Goal: Task Accomplishment & Management: Manage account settings

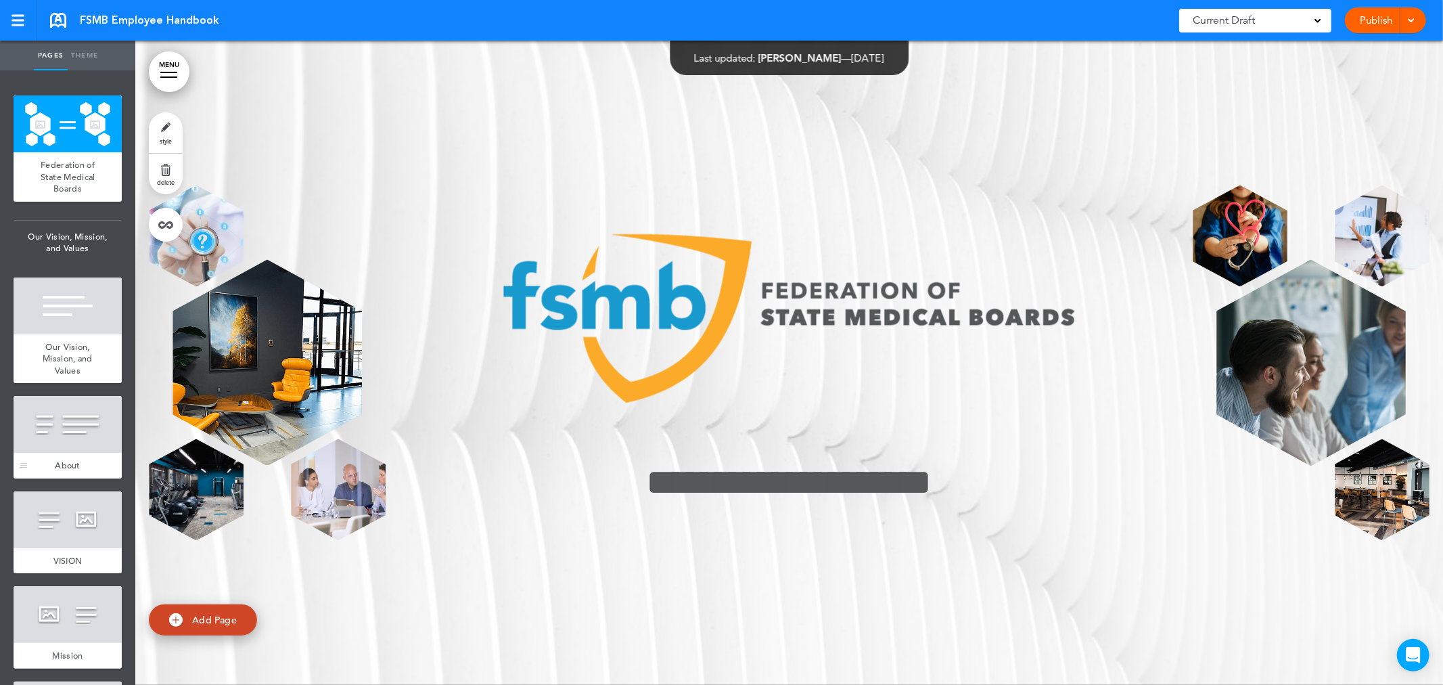
scroll to position [300, 0]
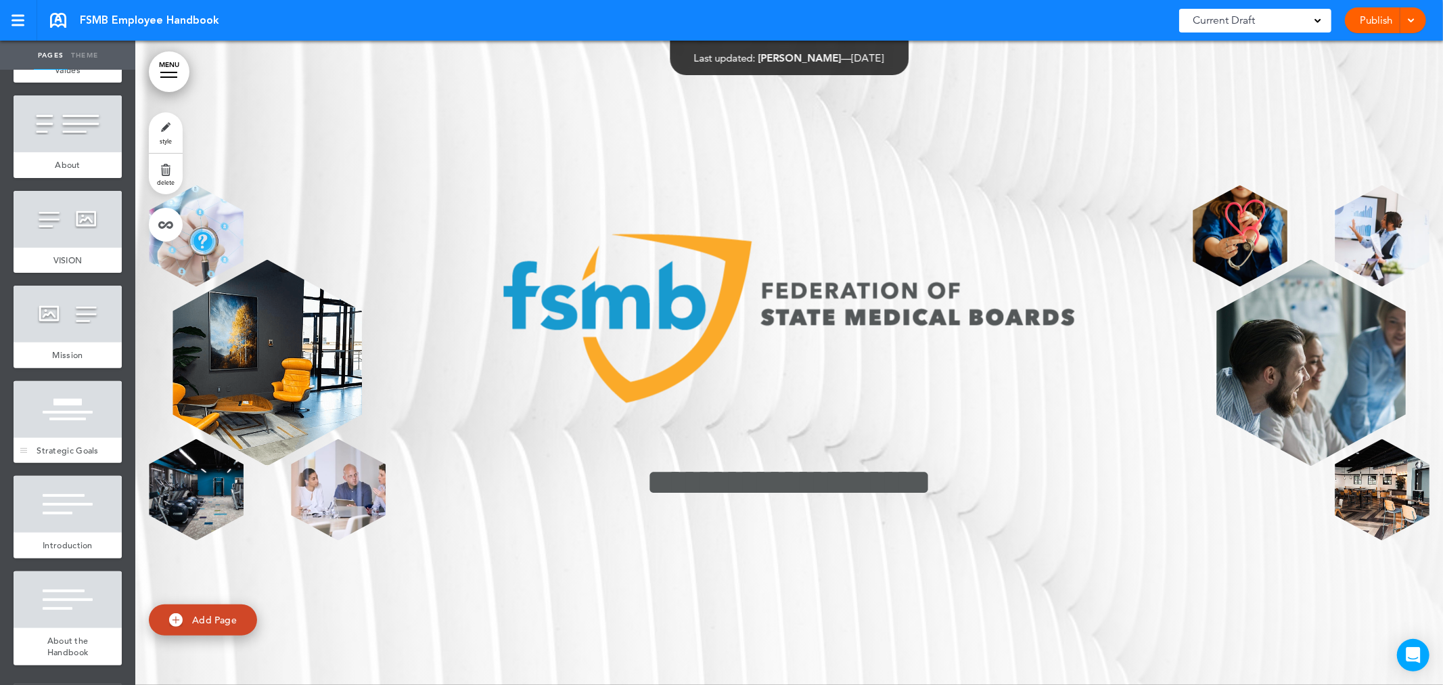
click at [73, 456] on span "Strategic Goals" at bounding box center [68, 449] width 62 height 11
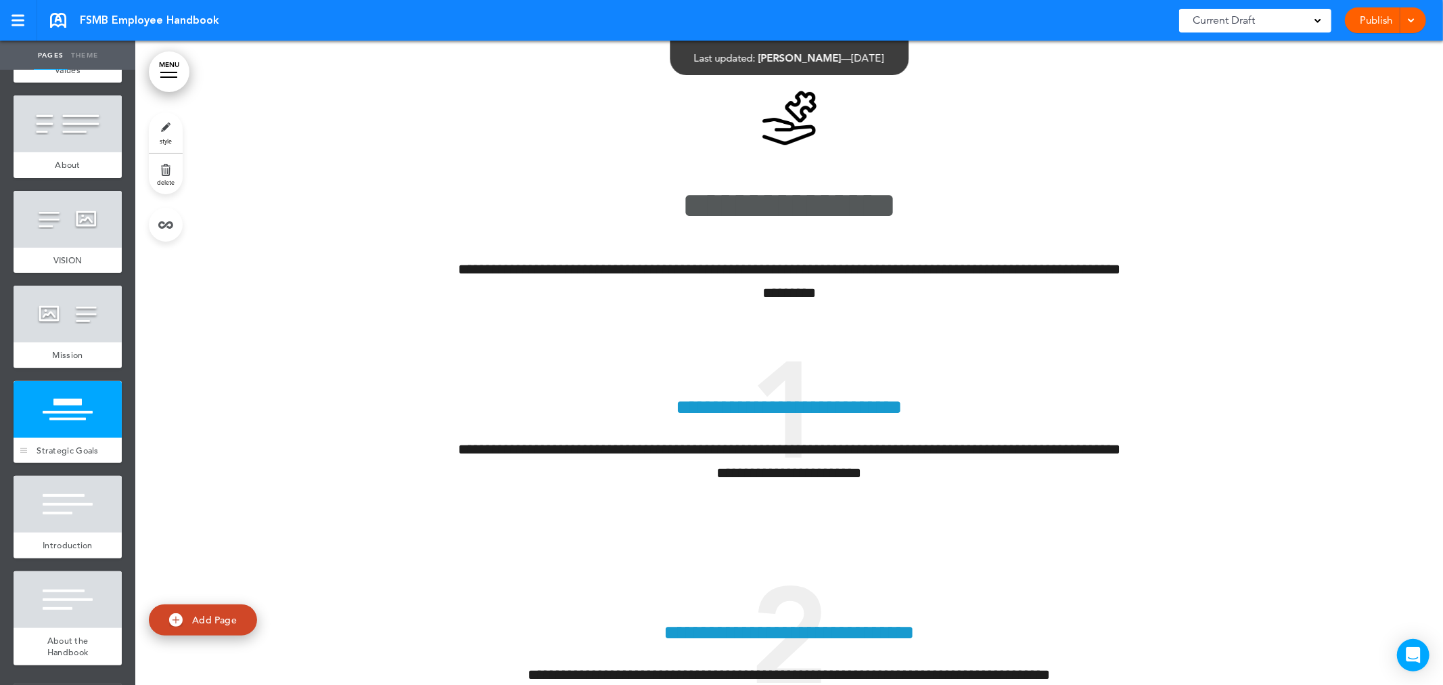
scroll to position [375, 0]
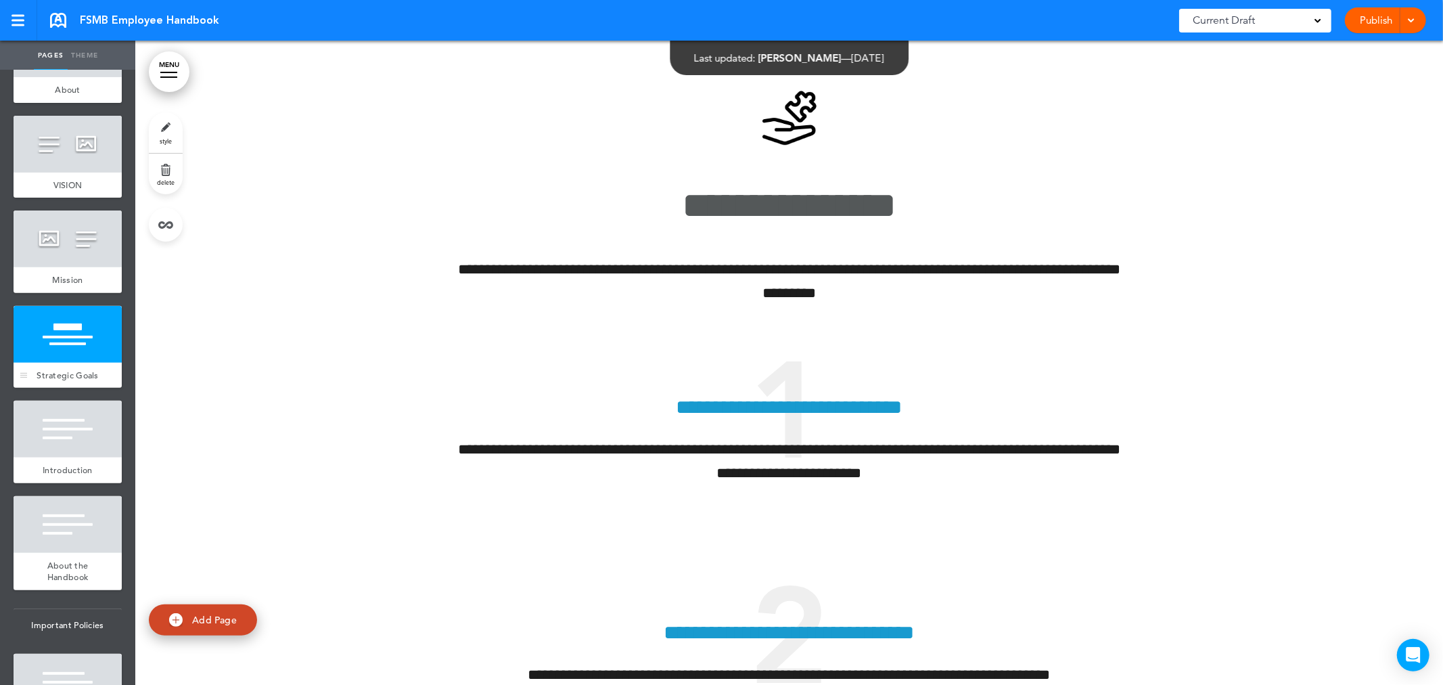
click at [73, 457] on div at bounding box center [68, 428] width 108 height 57
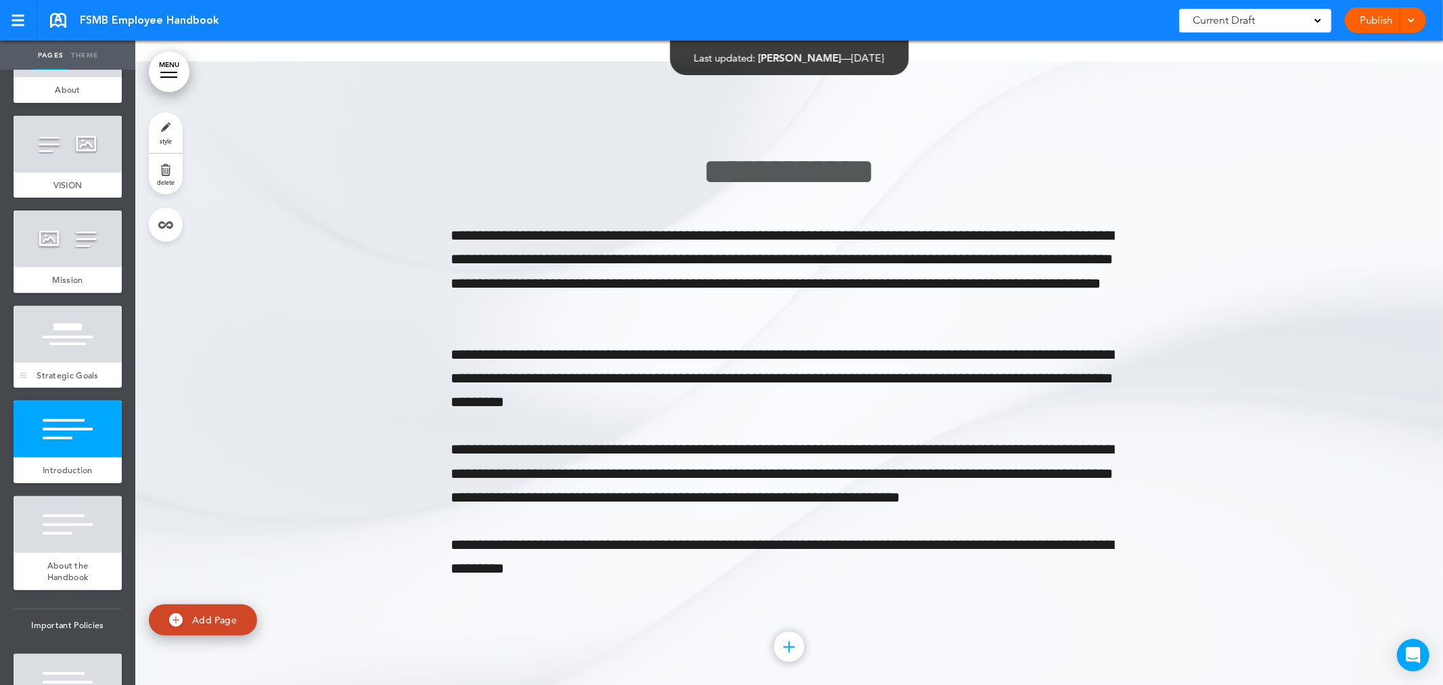
scroll to position [4786, 0]
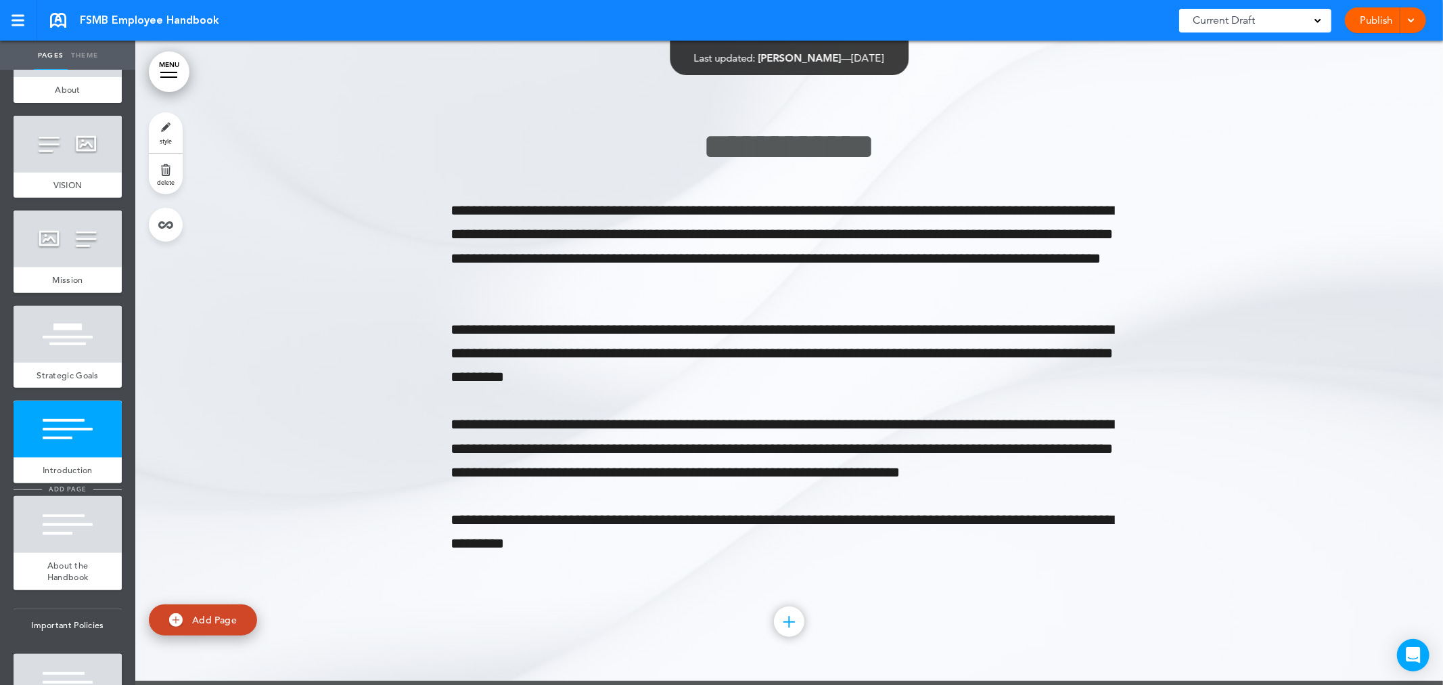
click at [75, 493] on span "add page" at bounding box center [67, 488] width 51 height 9
type input "********"
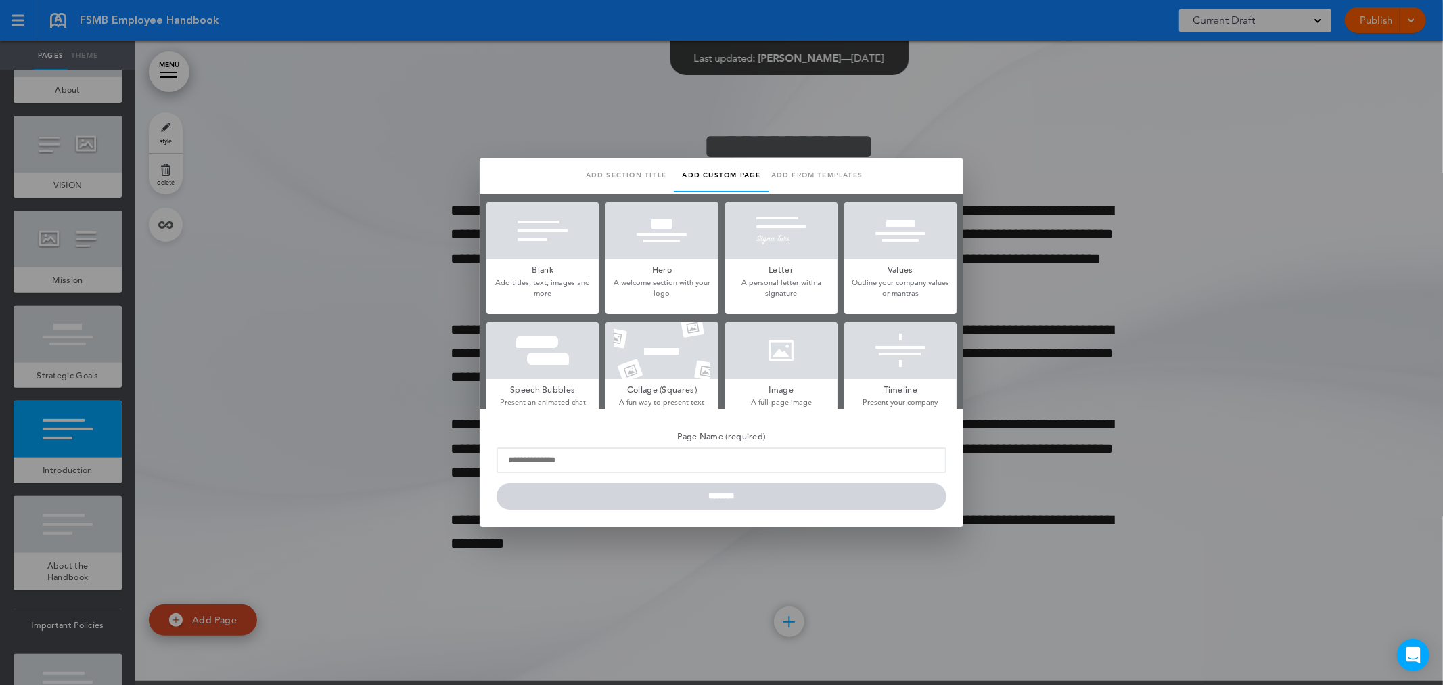
click at [78, 534] on div at bounding box center [721, 342] width 1443 height 685
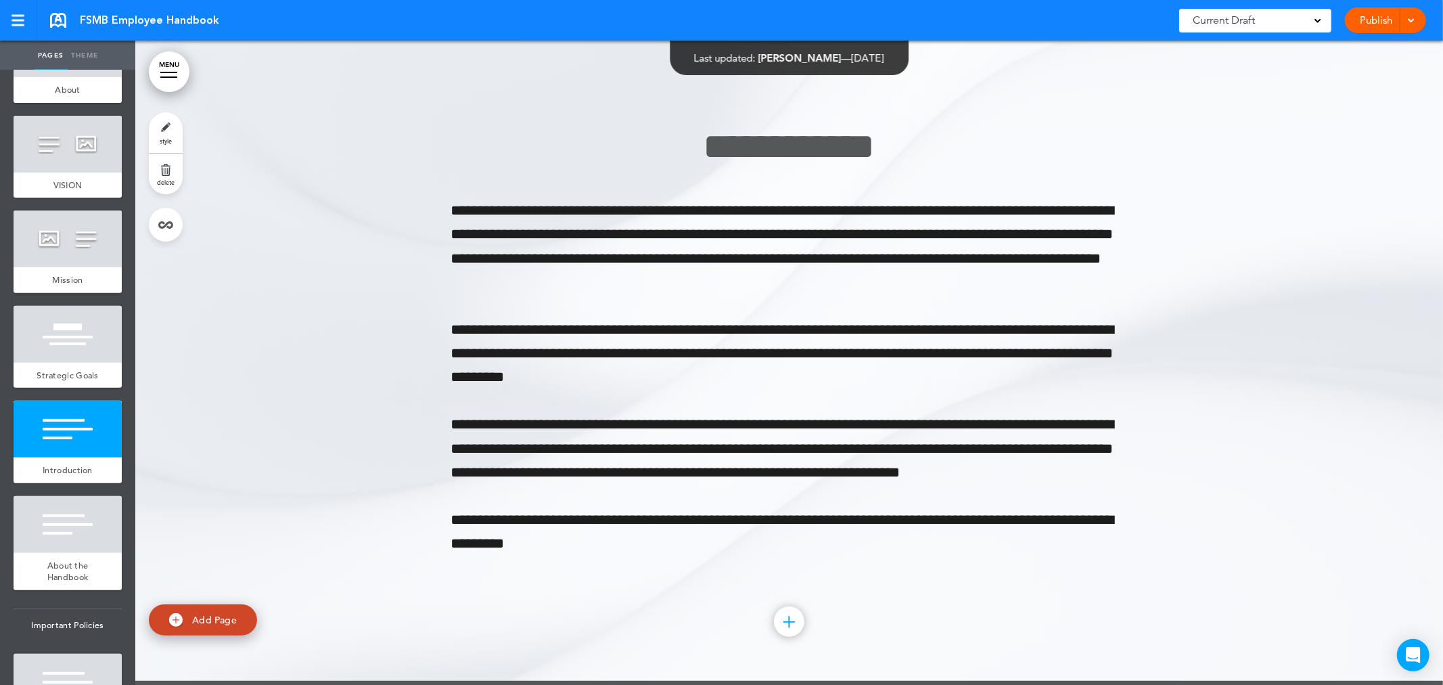
click at [78, 534] on div at bounding box center [68, 524] width 108 height 57
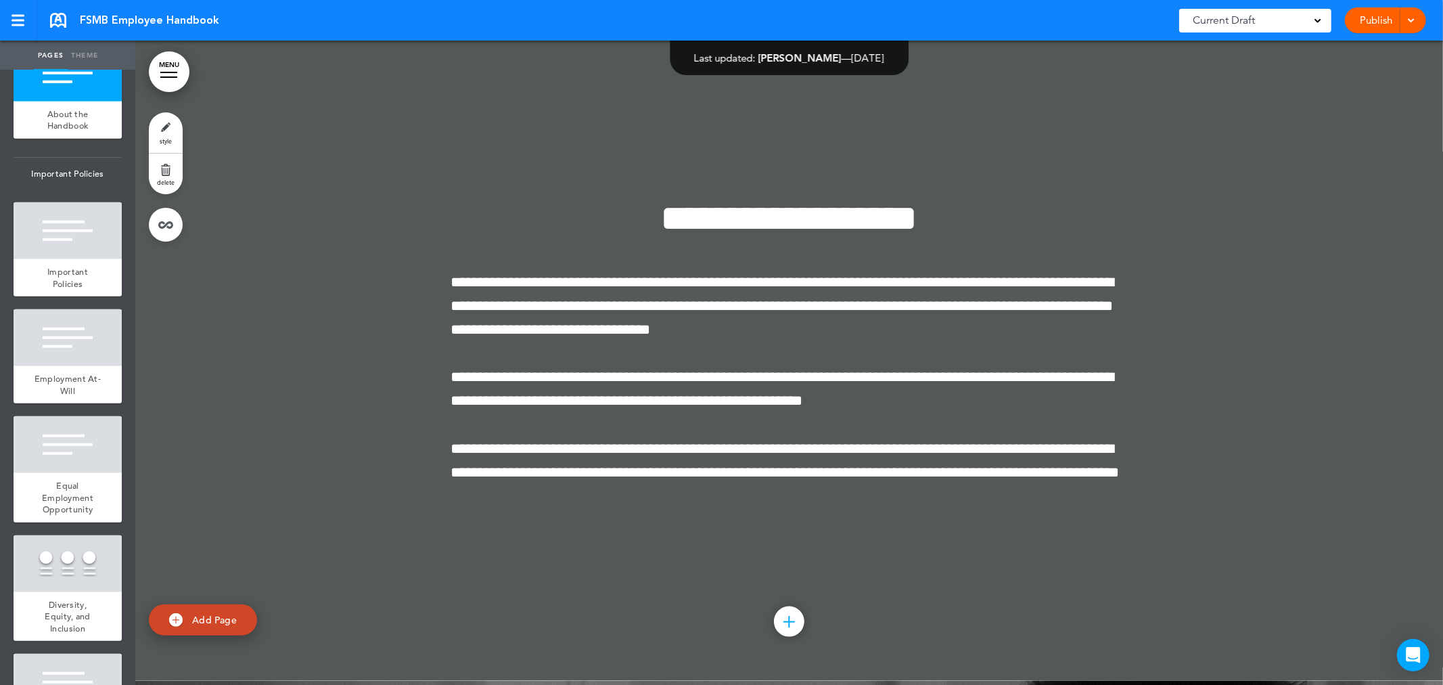
scroll to position [902, 0]
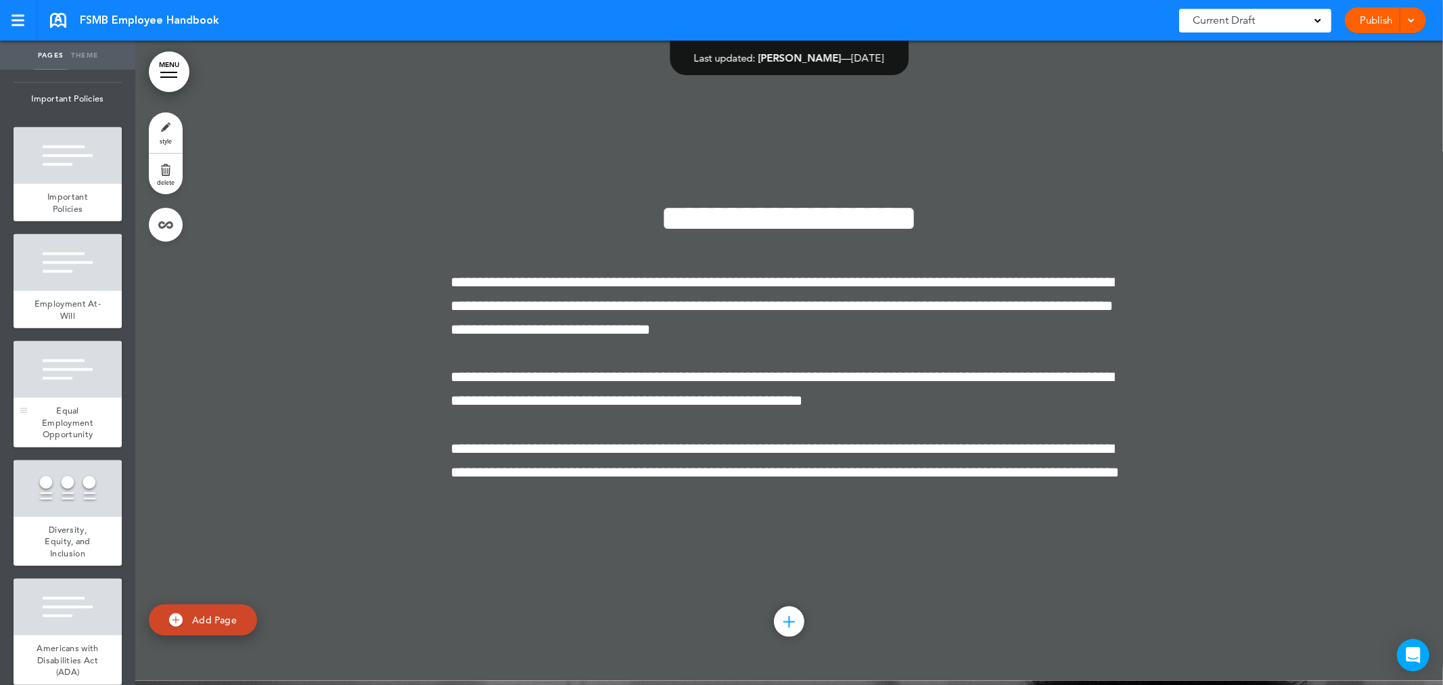
click at [76, 440] on span "Equal Employment Opportunity" at bounding box center [67, 422] width 51 height 35
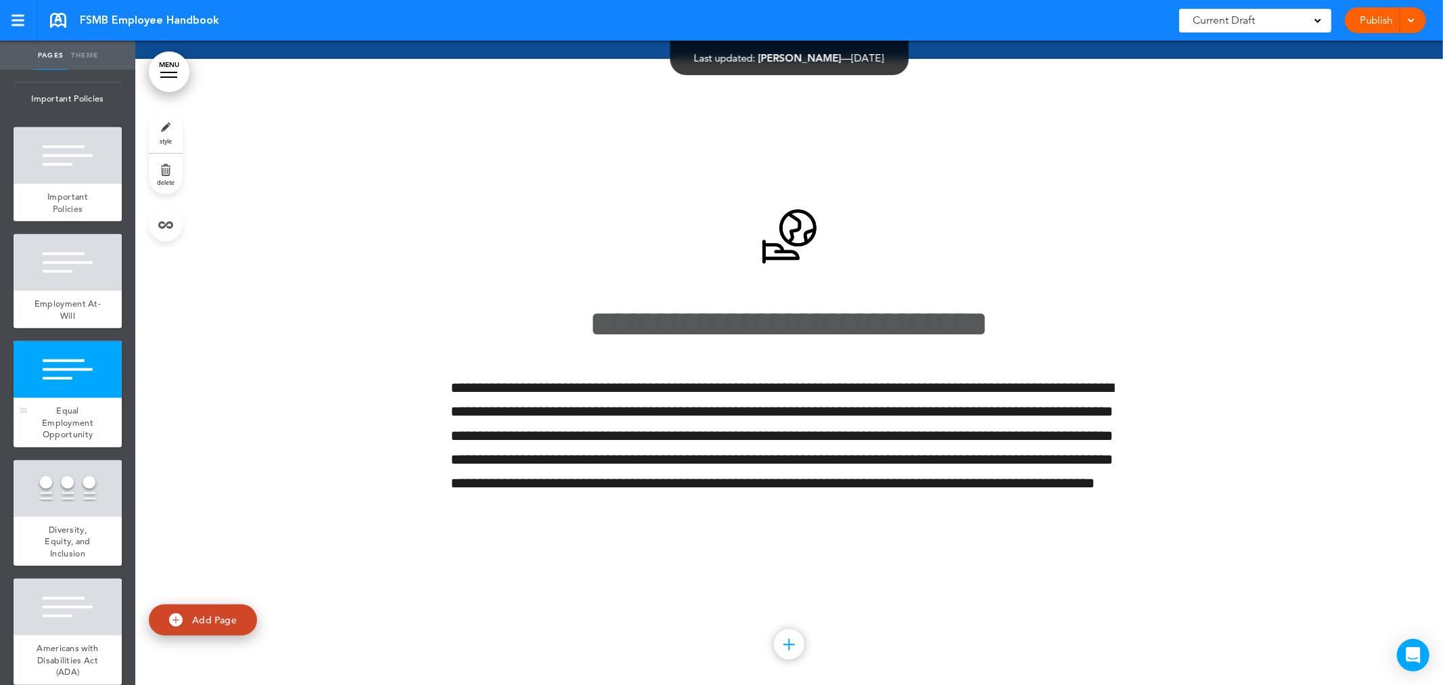
scroll to position [7363, 0]
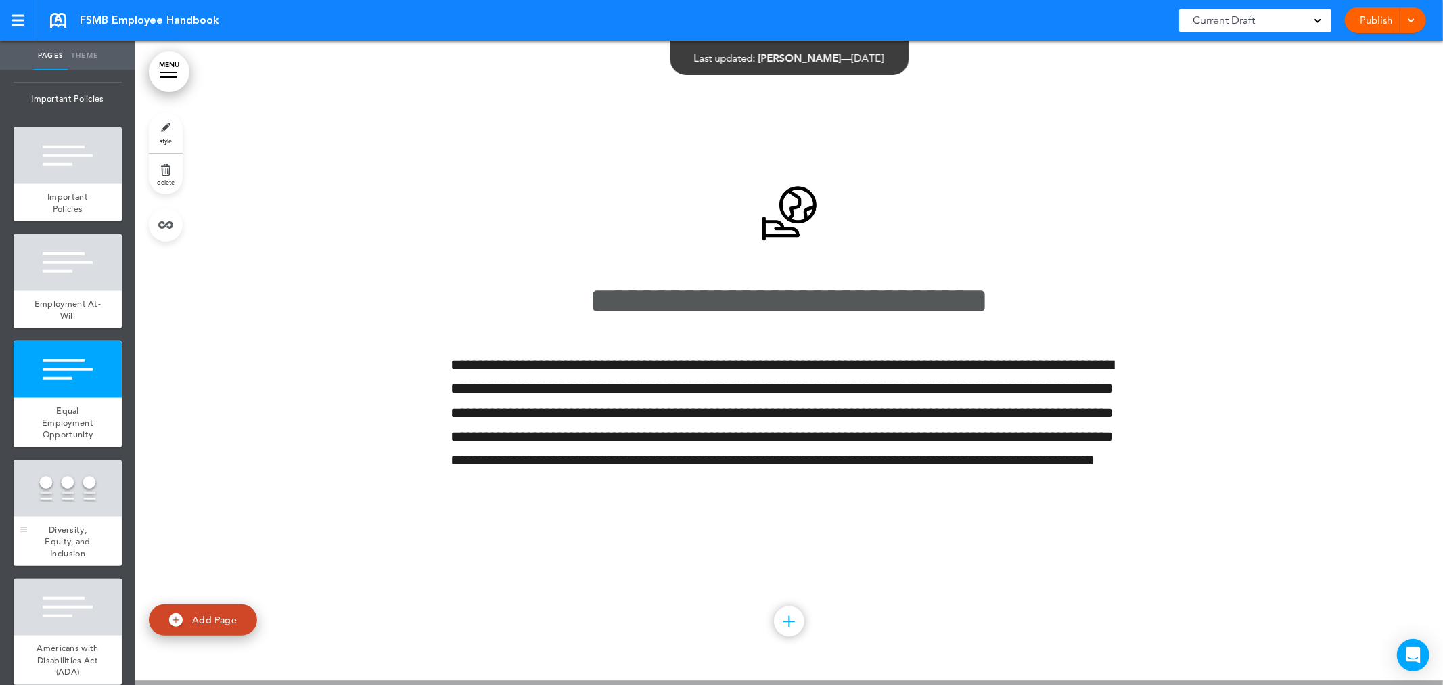
click at [74, 553] on div "Diversity, Equity, and Inclusion" at bounding box center [68, 541] width 108 height 49
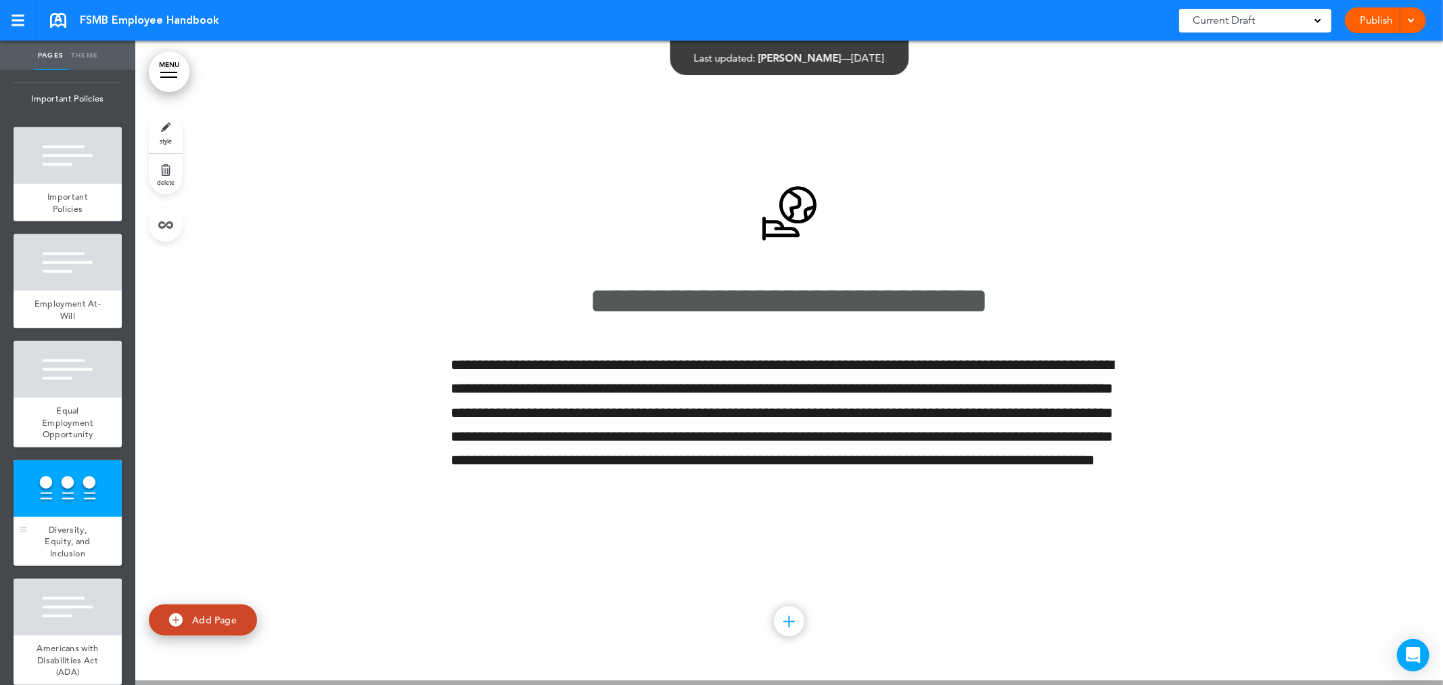
scroll to position [8006, 0]
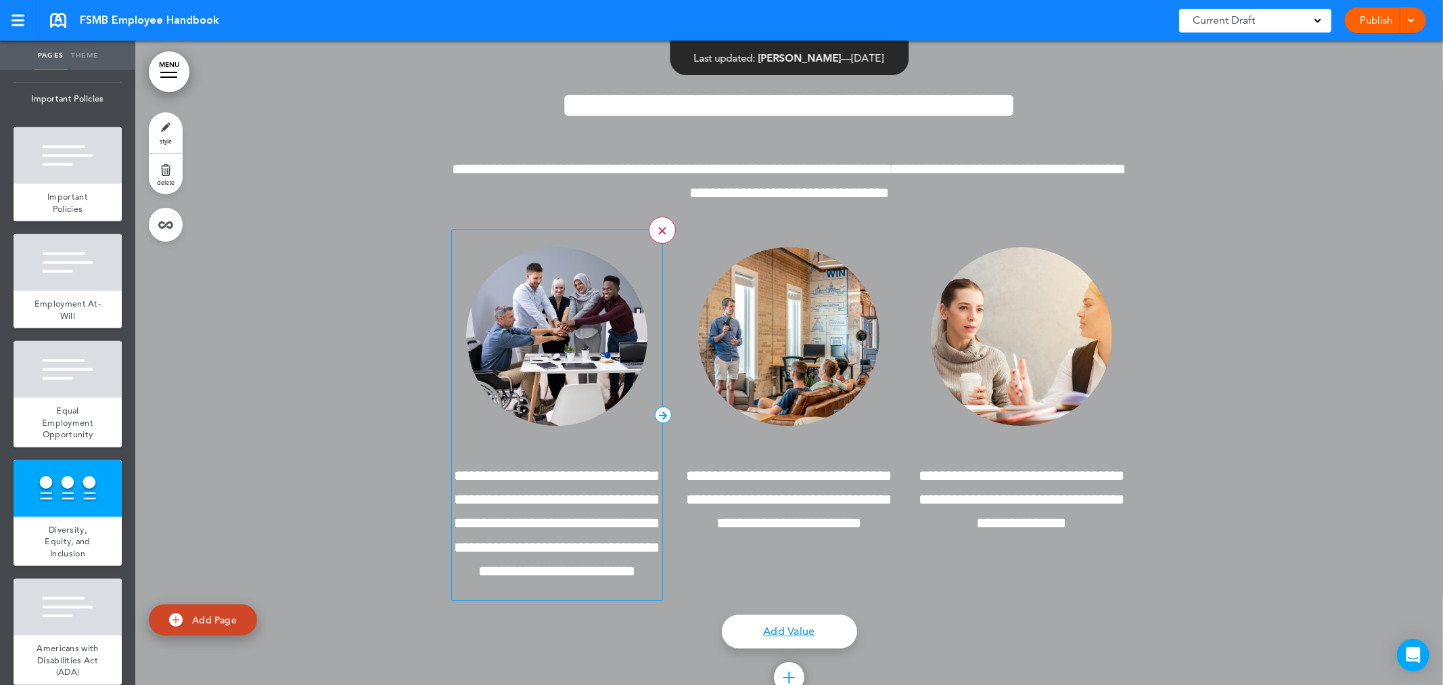
click at [653, 235] on link at bounding box center [662, 229] width 27 height 27
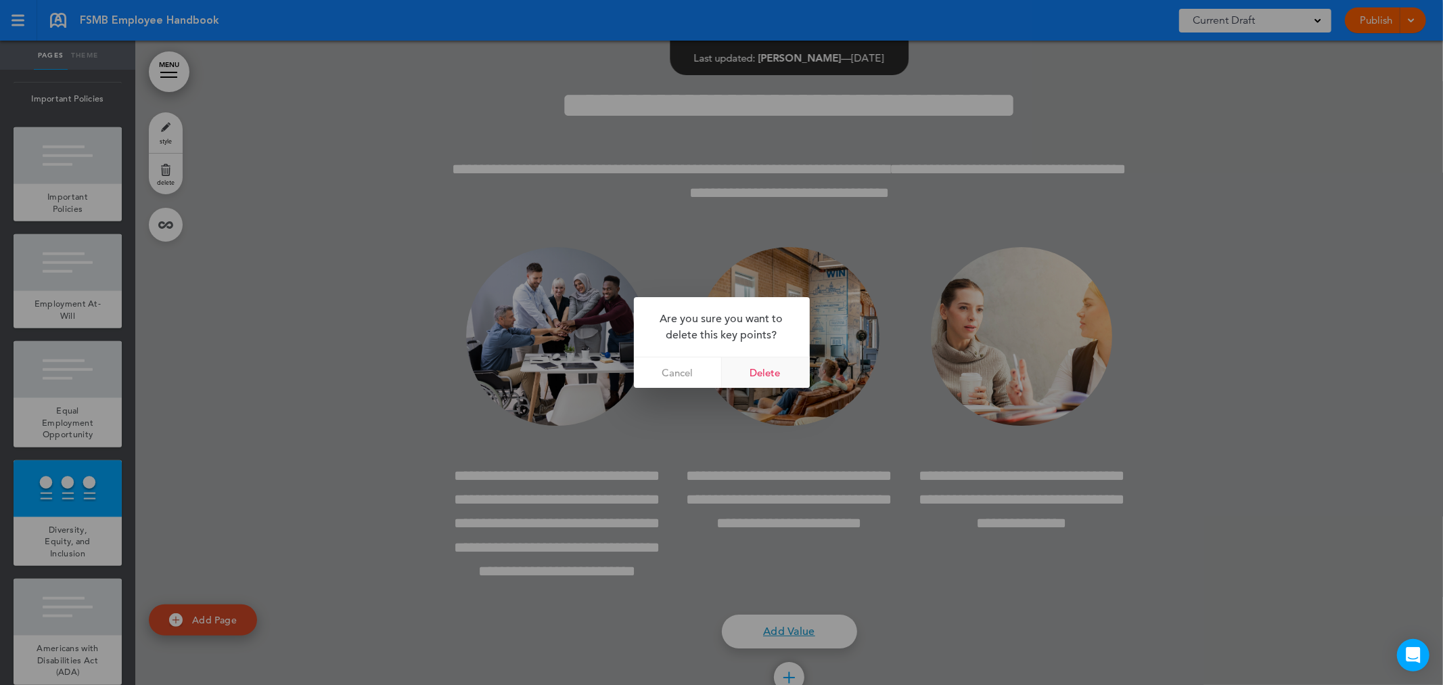
click at [754, 368] on link "Delete" at bounding box center [766, 372] width 88 height 30
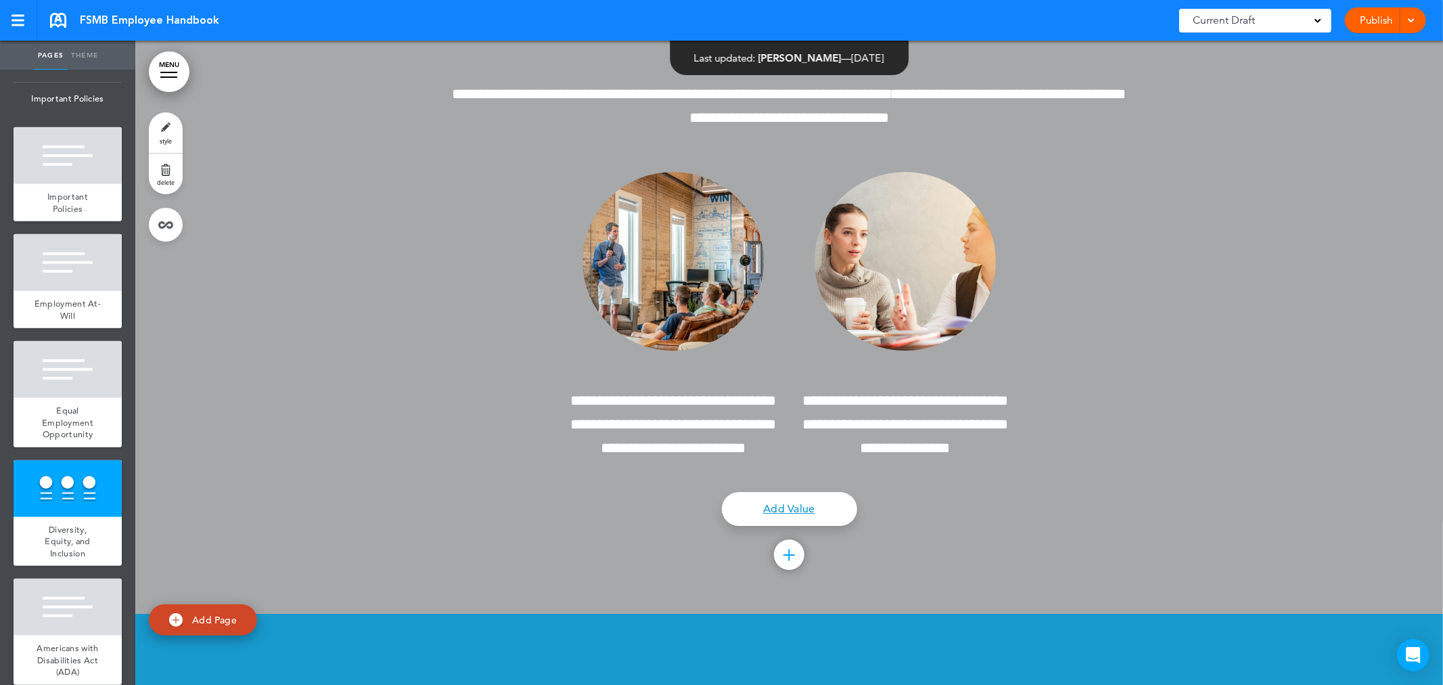
scroll to position [8157, 0]
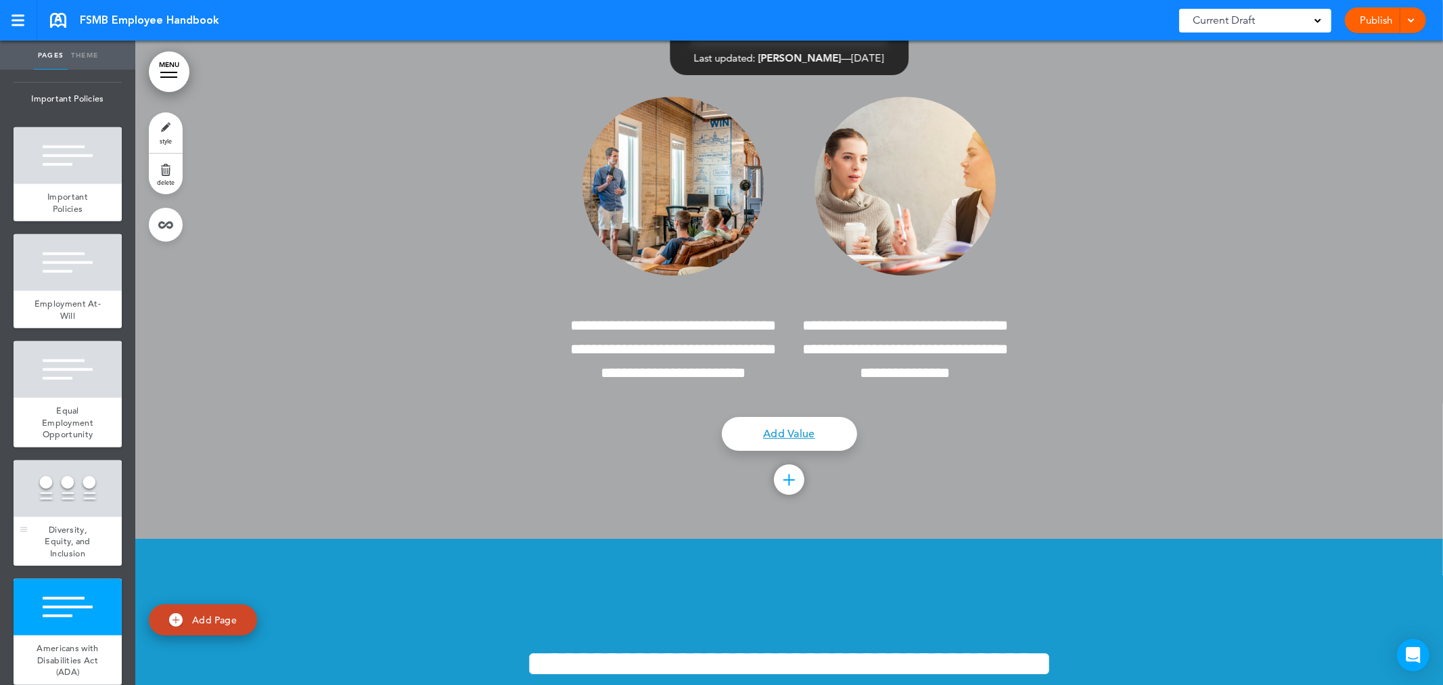
click at [45, 559] on span "Diversity, Equity, and Inclusion" at bounding box center [67, 541] width 45 height 35
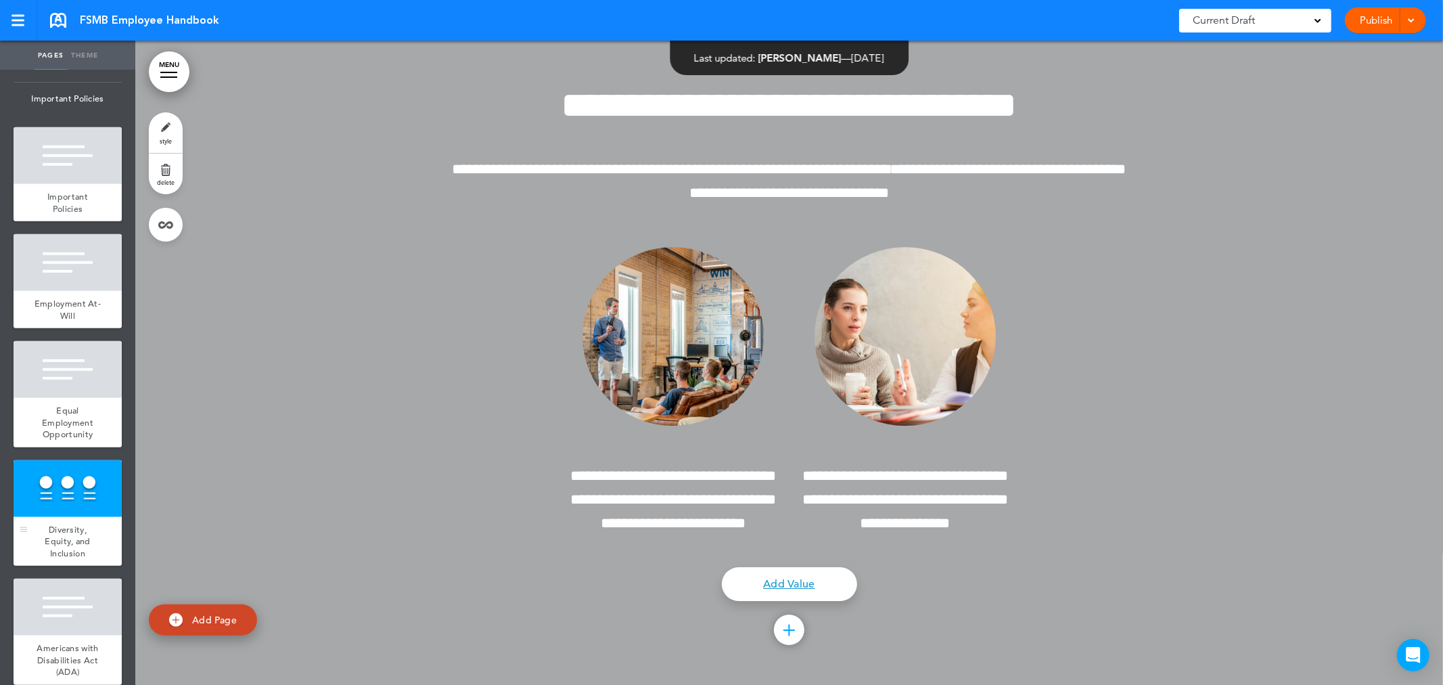
scroll to position [977, 0]
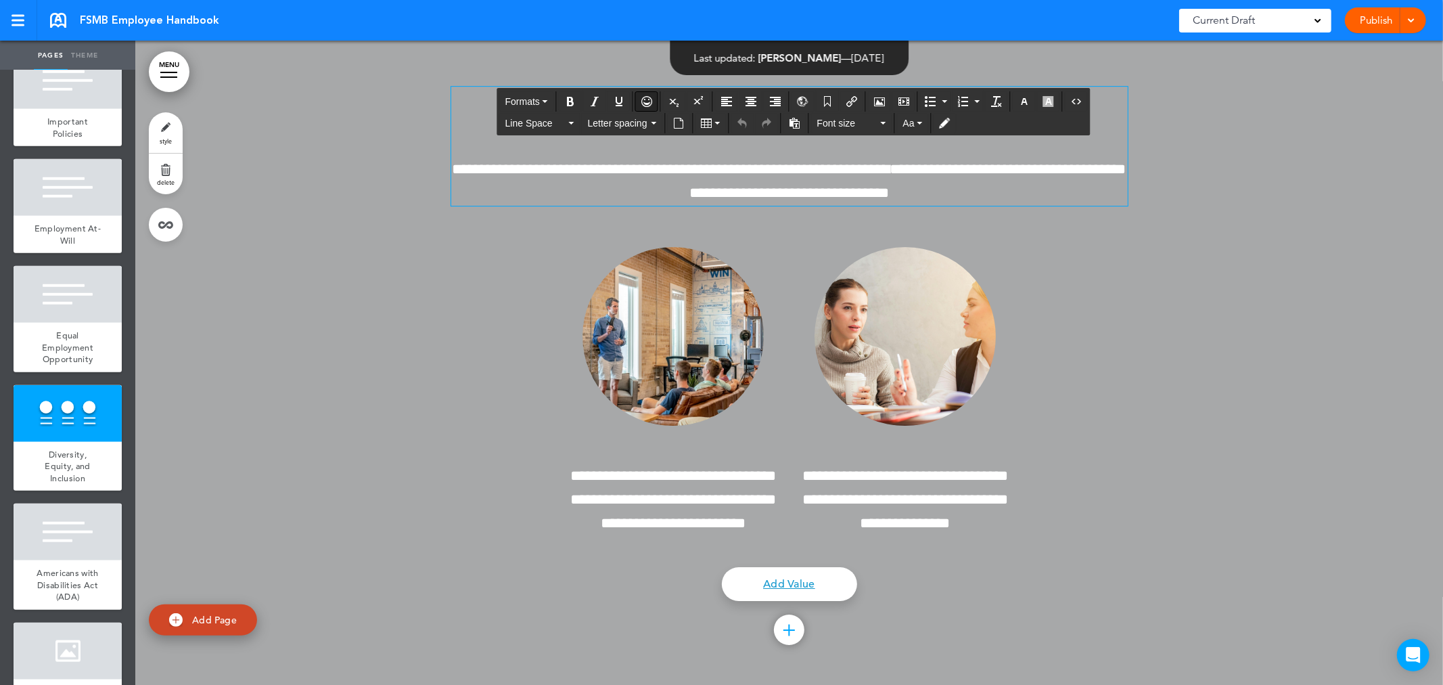
drag, startPoint x: 577, startPoint y: 109, endPoint x: 647, endPoint y: 106, distance: 69.7
click at [531, 154] on div "**********" at bounding box center [789, 146] width 676 height 118
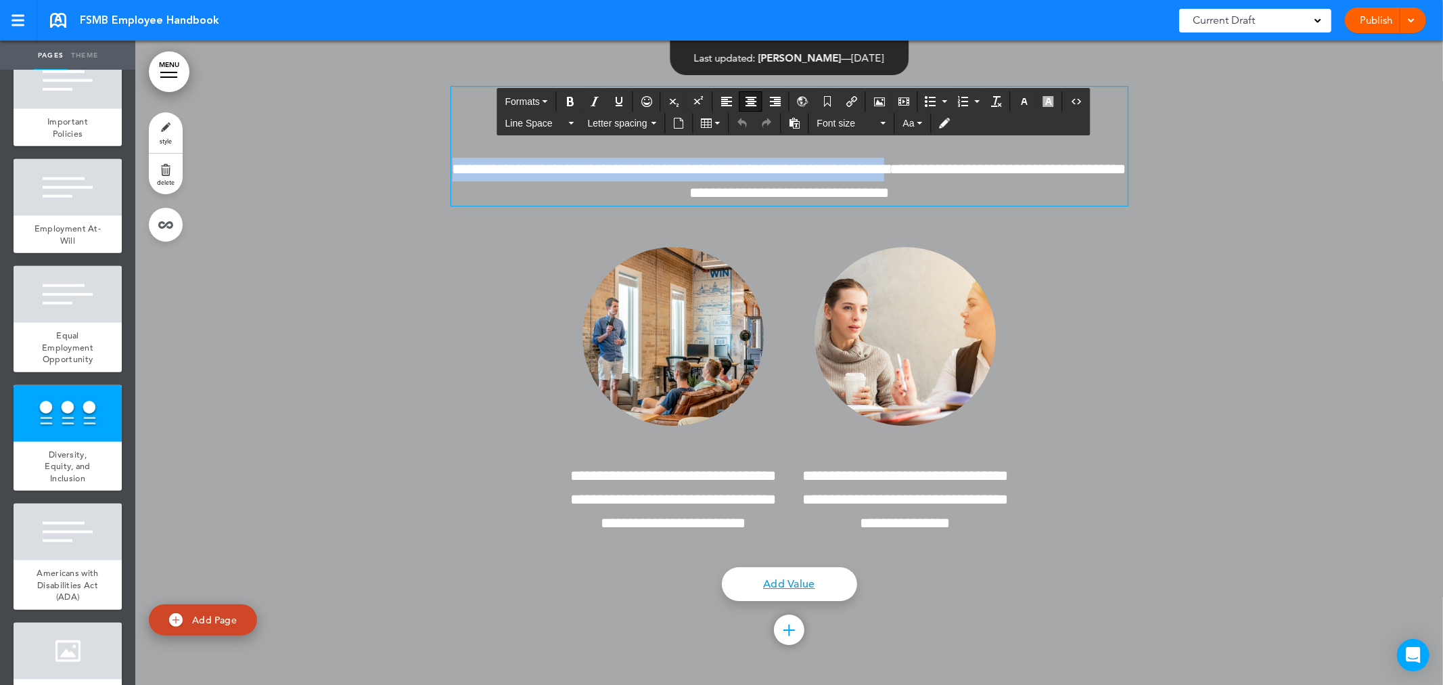
drag, startPoint x: 483, startPoint y: 170, endPoint x: 944, endPoint y: 180, distance: 460.8
click at [890, 177] on span "**********" at bounding box center [672, 169] width 438 height 15
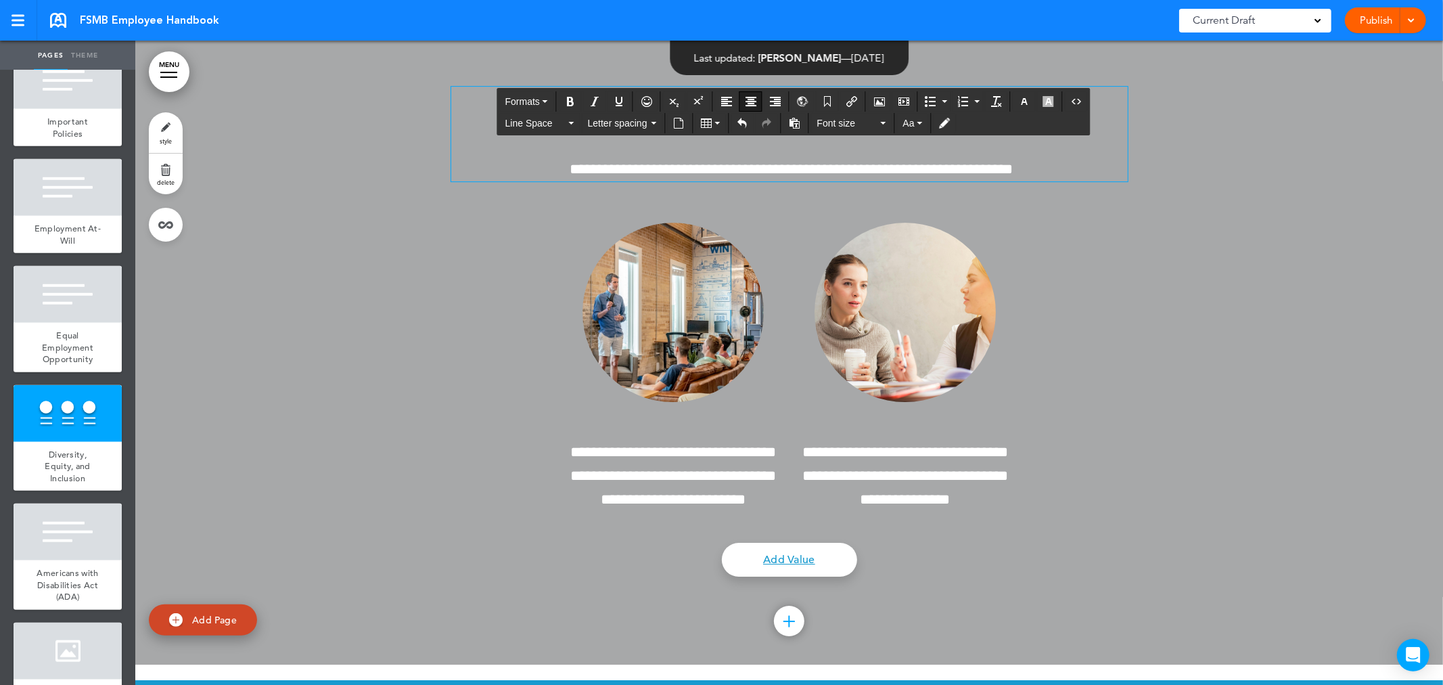
click at [1184, 225] on div at bounding box center [789, 350] width 1308 height 628
drag, startPoint x: 1002, startPoint y: 110, endPoint x: 974, endPoint y: 110, distance: 27.7
click at [1015, 160] on div "**********" at bounding box center [789, 134] width 676 height 95
click at [1247, 156] on div at bounding box center [789, 350] width 1308 height 628
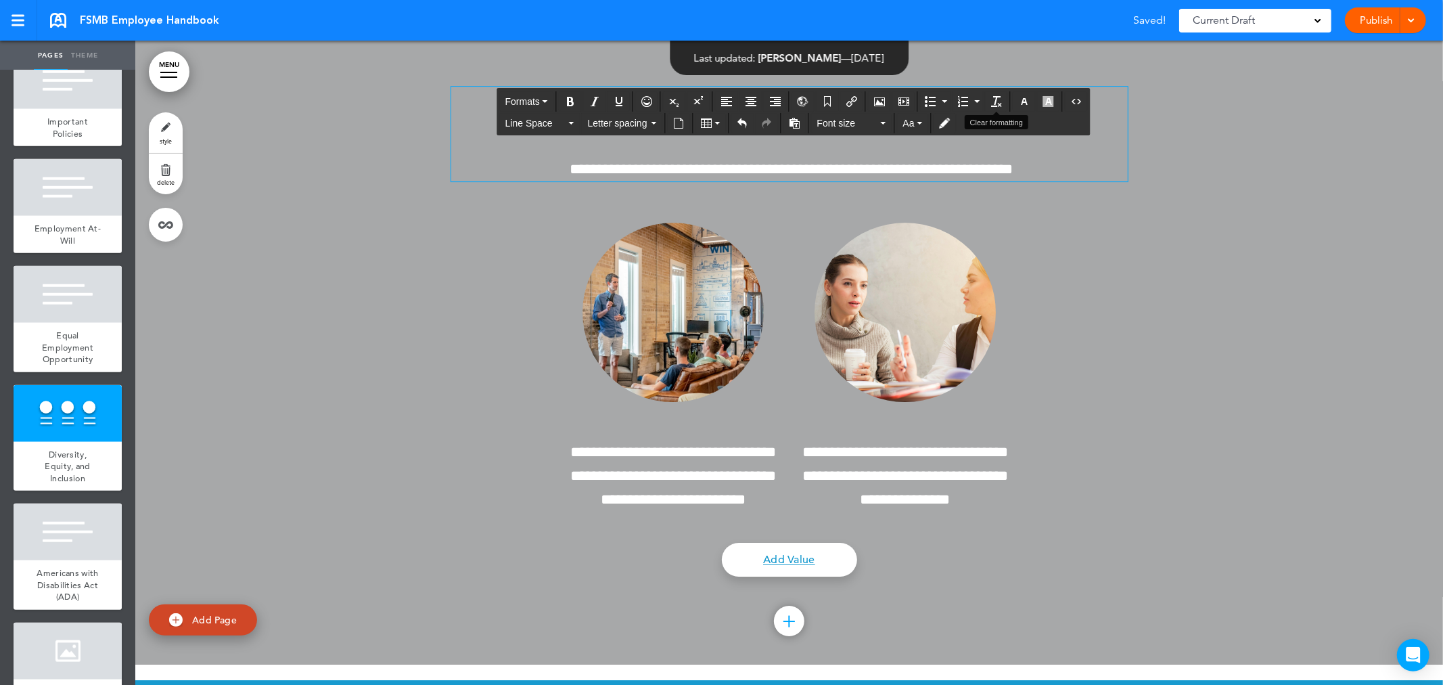
click at [1071, 231] on div "**********" at bounding box center [789, 367] width 676 height 324
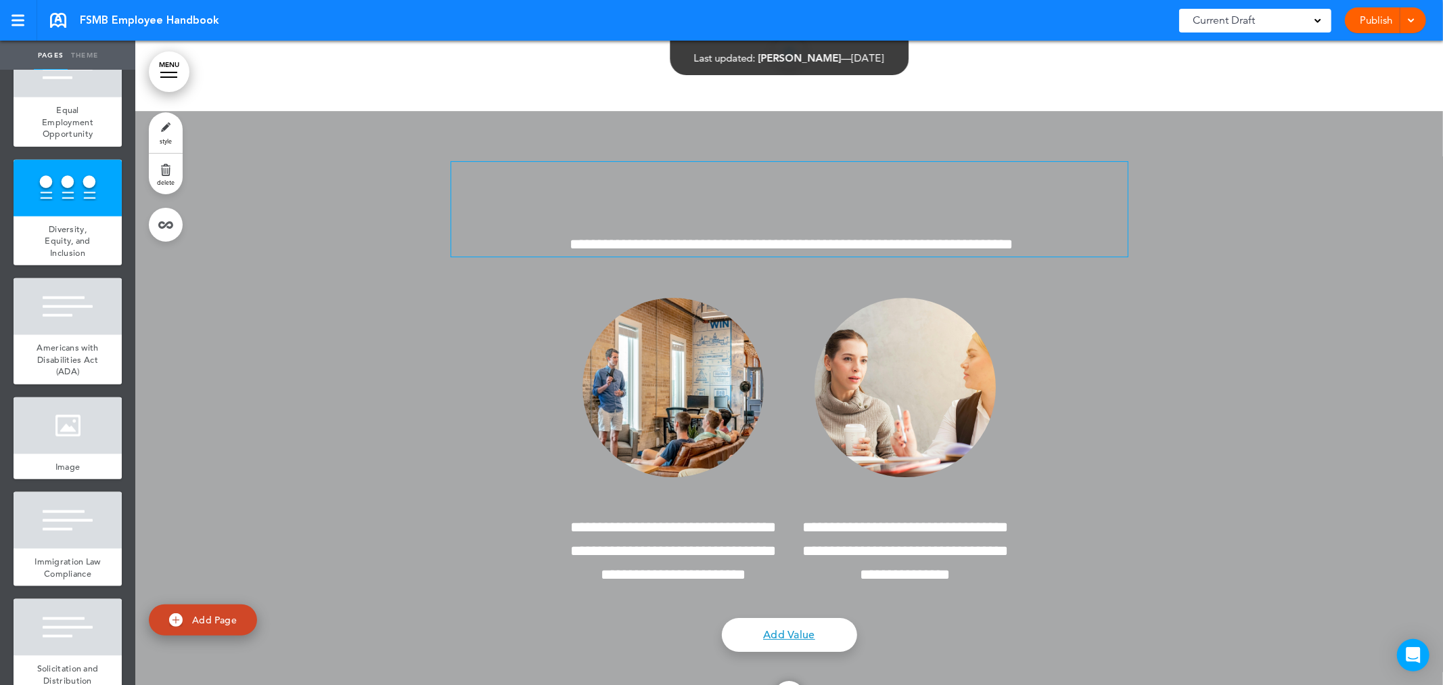
scroll to position [1127, 0]
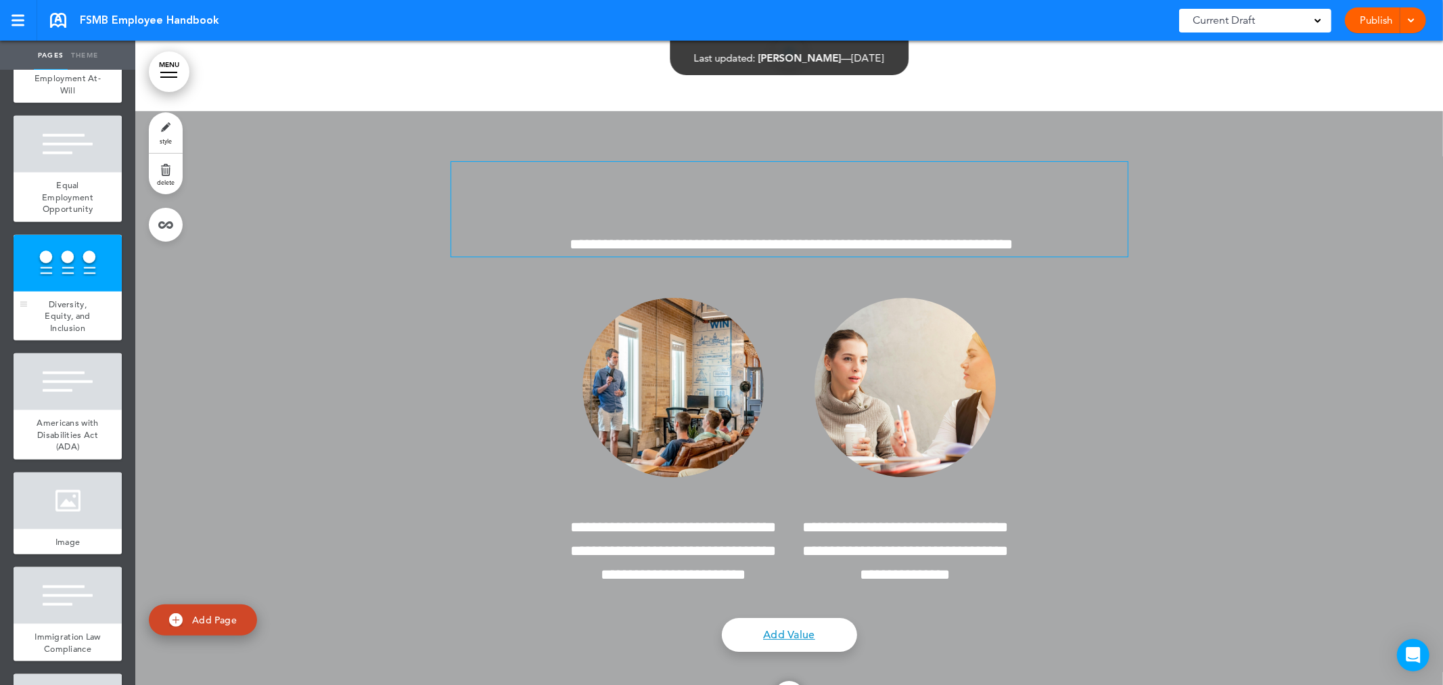
click at [85, 279] on div at bounding box center [68, 263] width 108 height 57
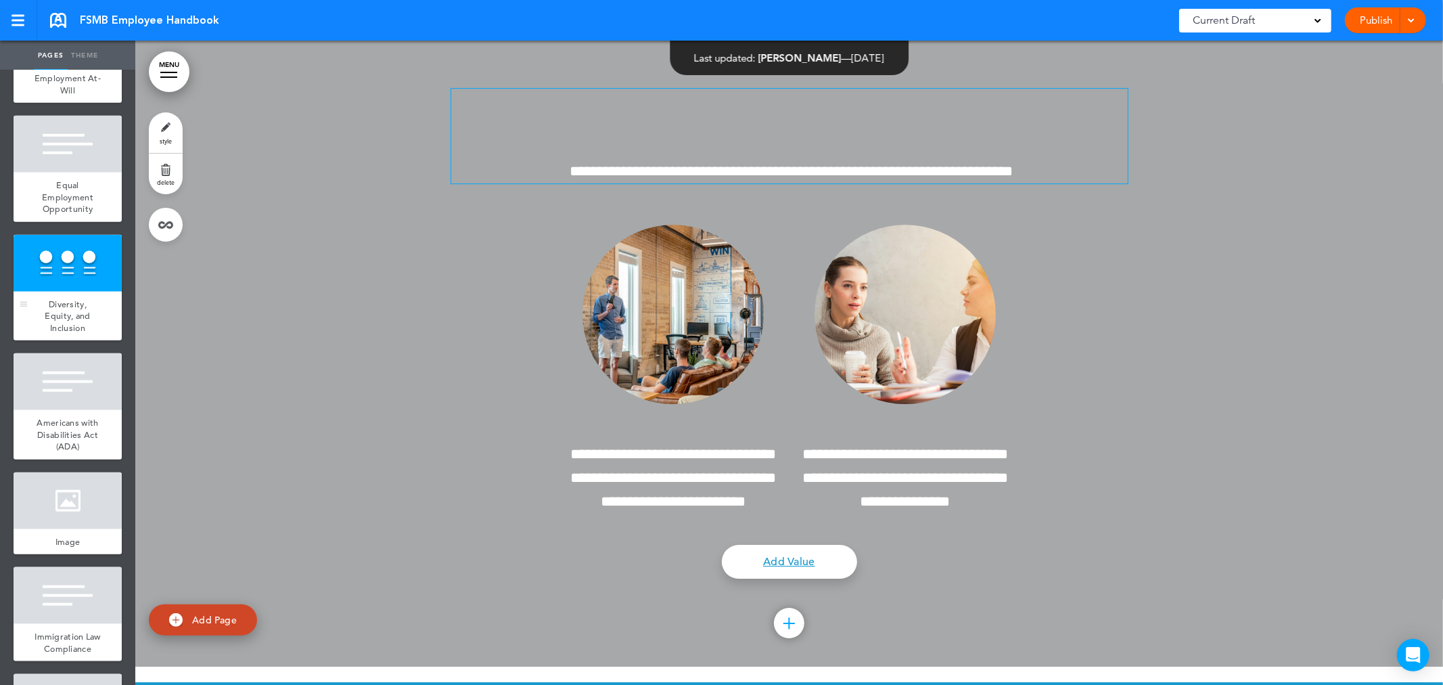
scroll to position [8006, 0]
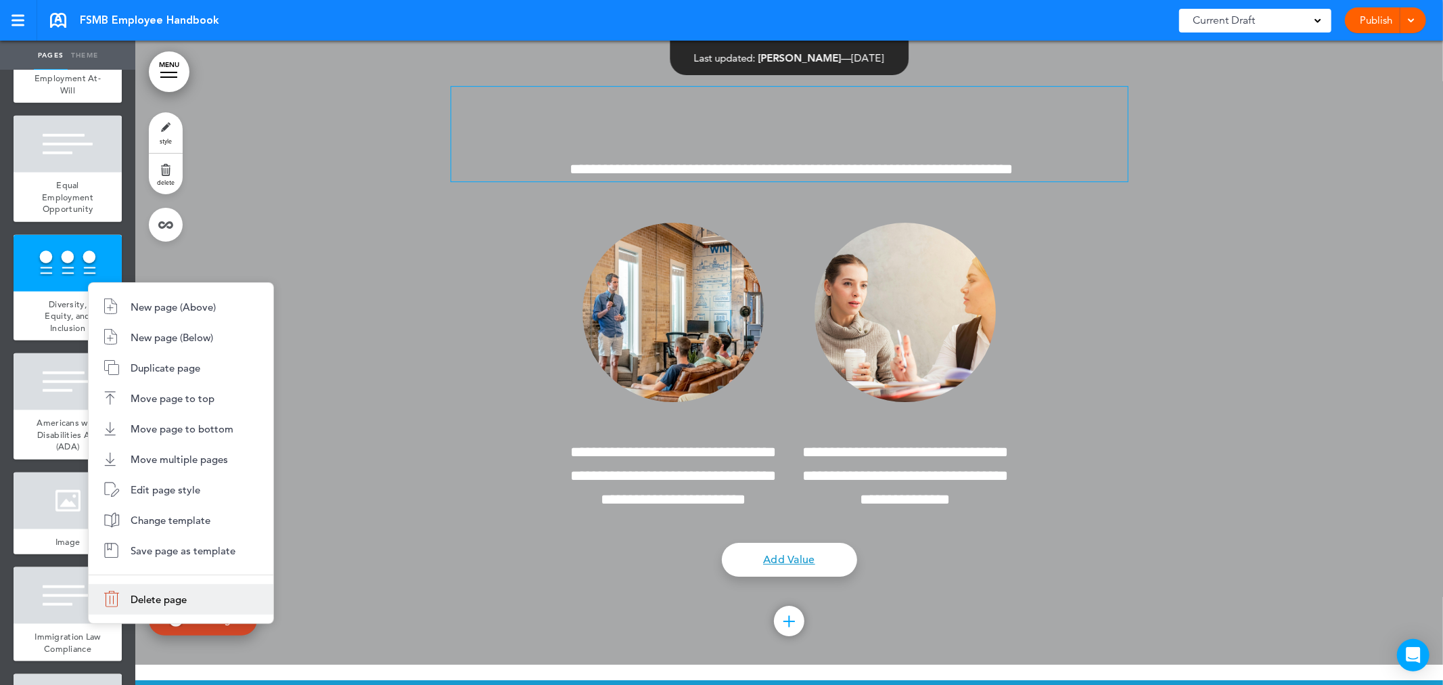
click at [166, 595] on span "Delete page" at bounding box center [159, 599] width 56 height 13
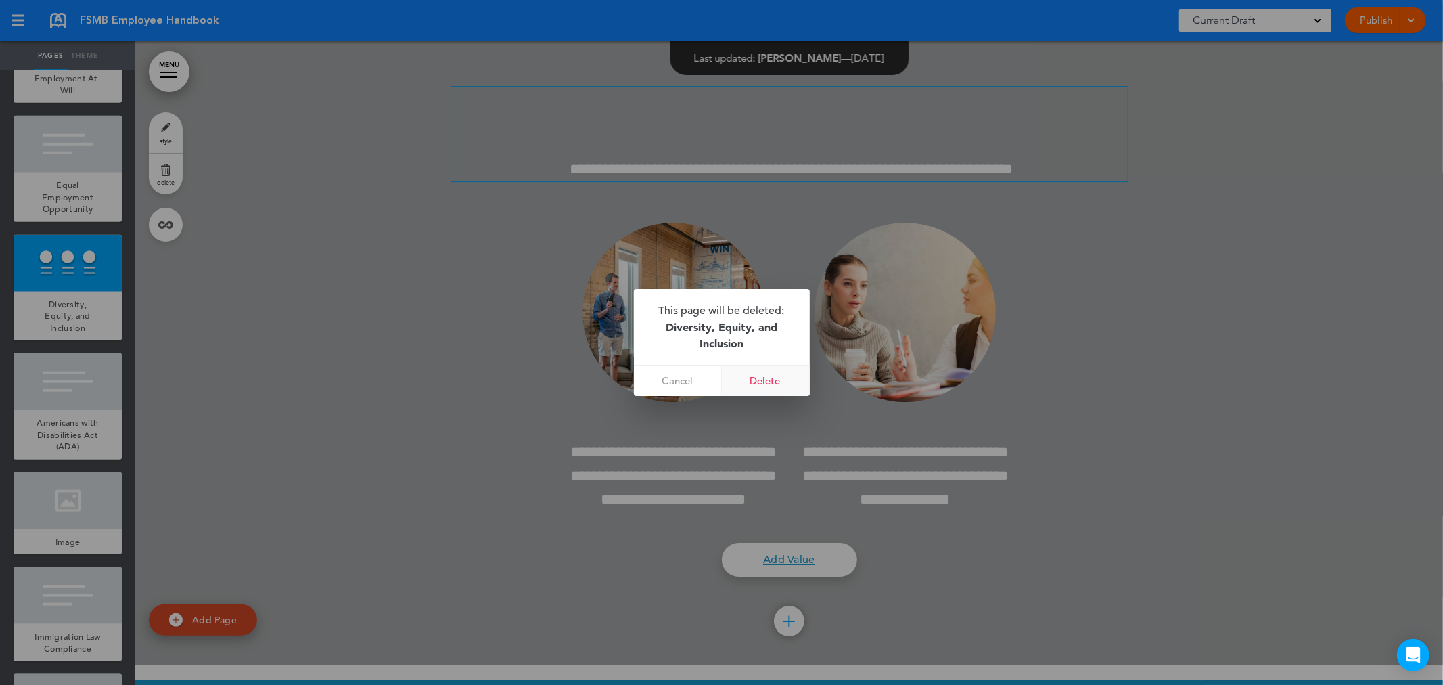
click at [763, 381] on link "Delete" at bounding box center [766, 380] width 88 height 30
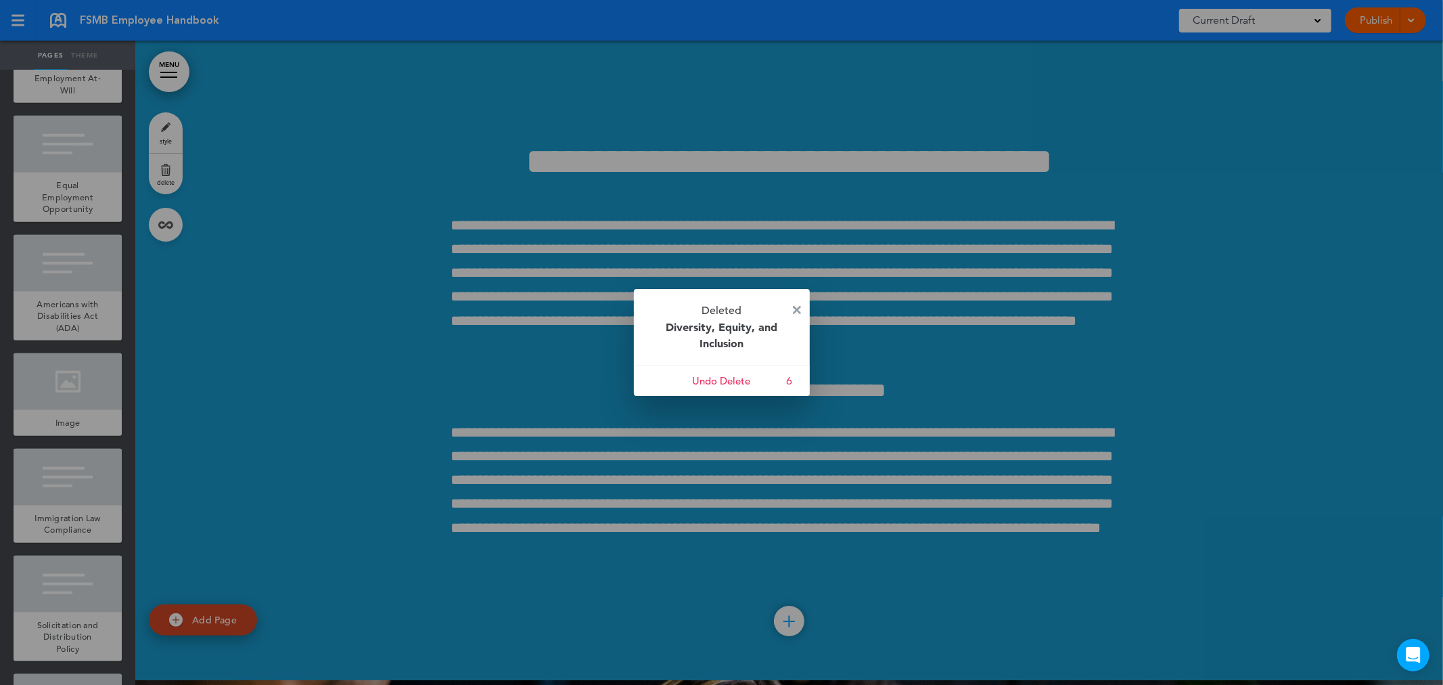
click at [793, 306] on img at bounding box center [797, 310] width 8 height 8
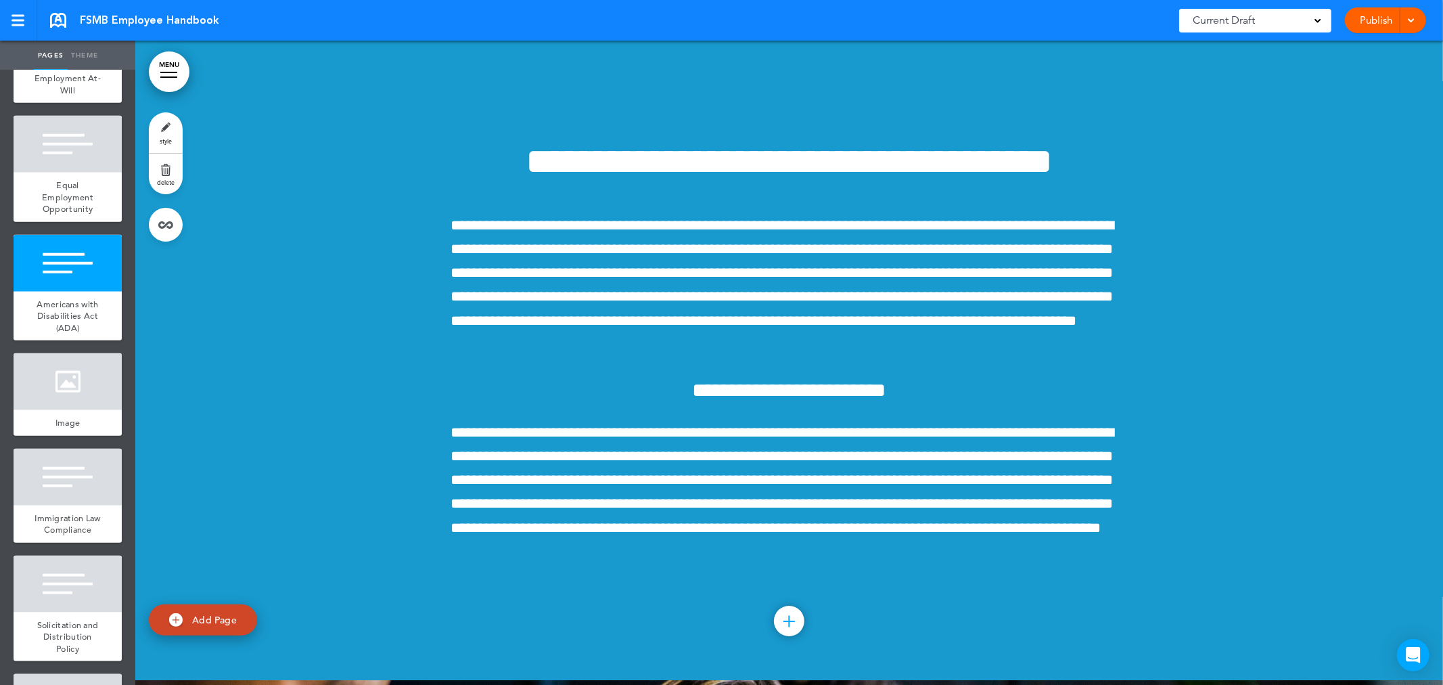
click at [1368, 16] on link "Publish" at bounding box center [1376, 20] width 43 height 26
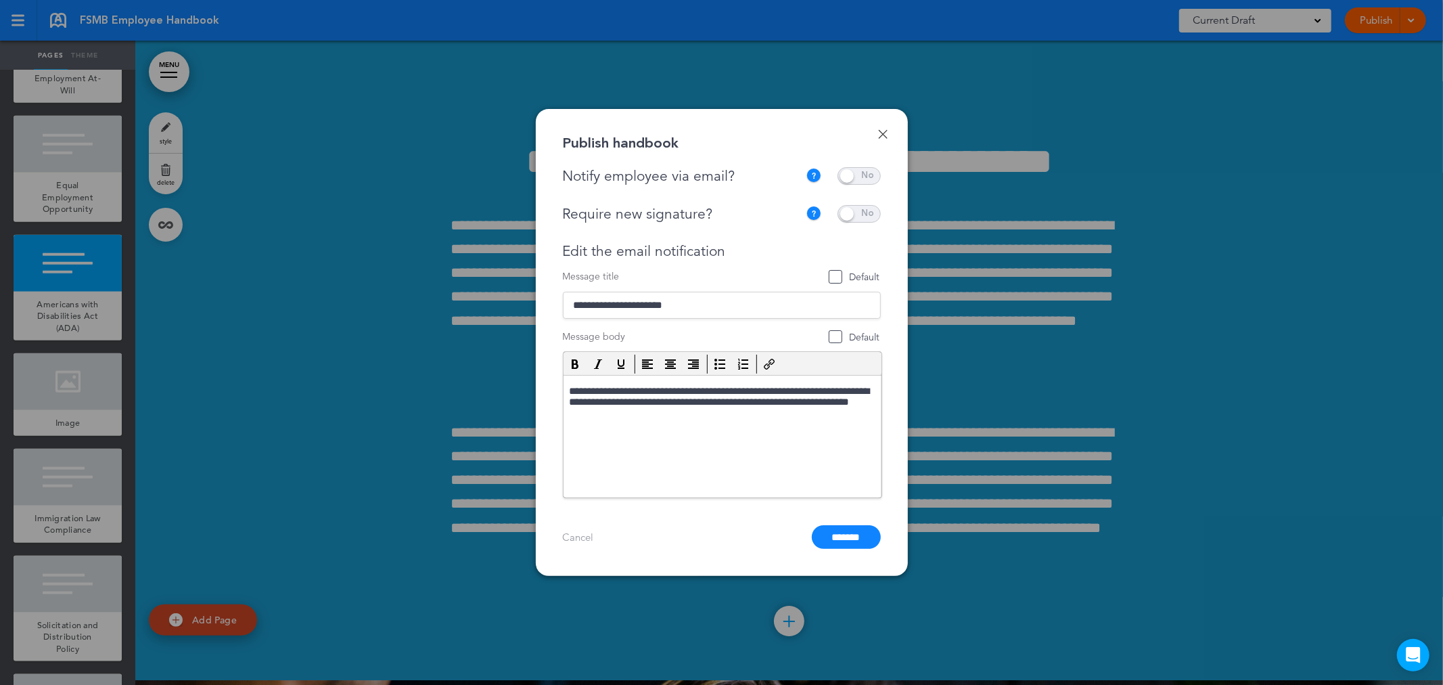
click at [851, 170] on span at bounding box center [858, 176] width 43 height 18
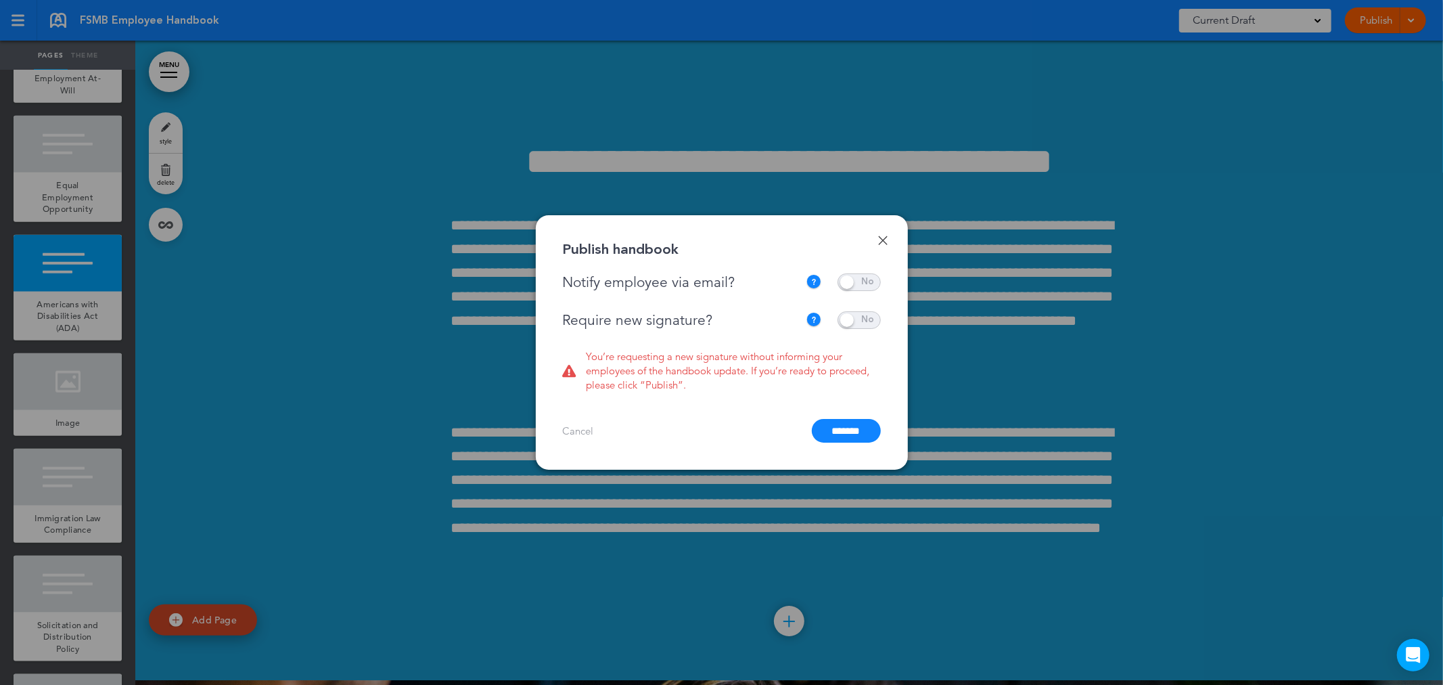
click at [850, 313] on span at bounding box center [858, 320] width 43 height 18
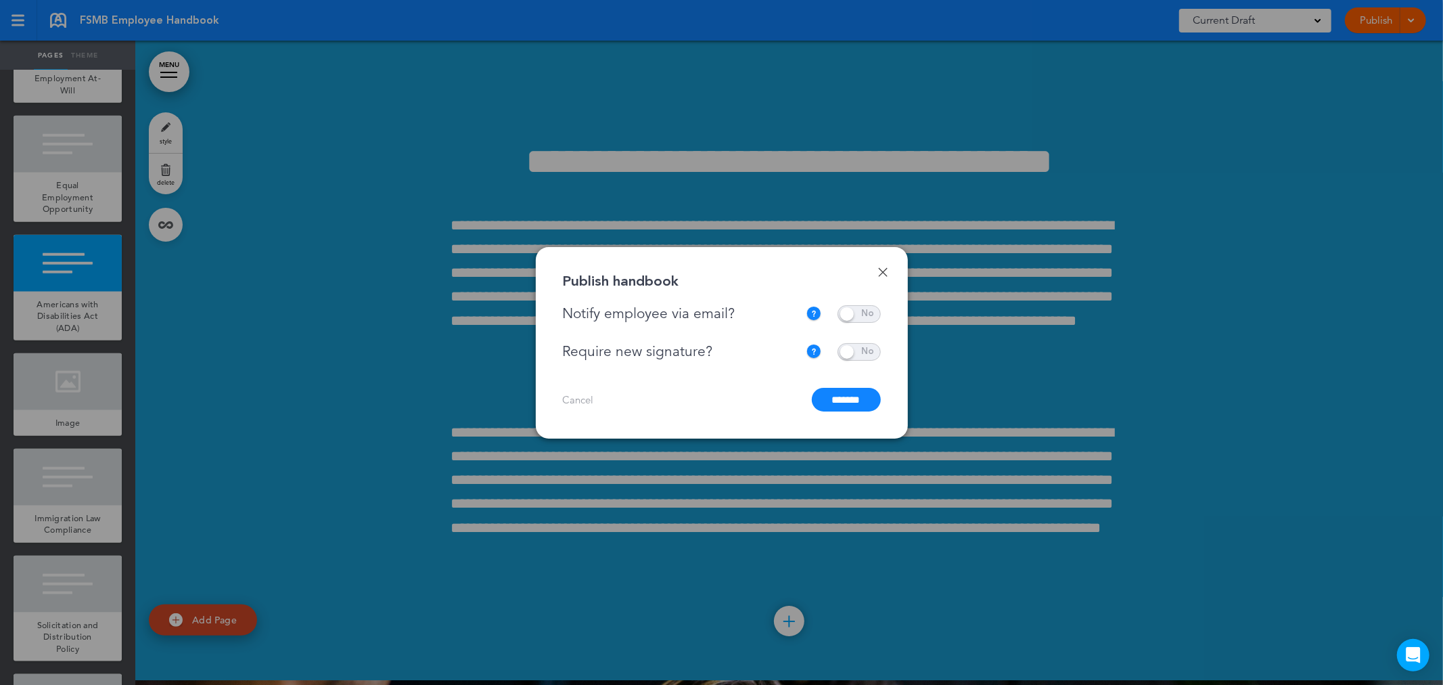
click at [842, 396] on input "*******" at bounding box center [846, 400] width 69 height 24
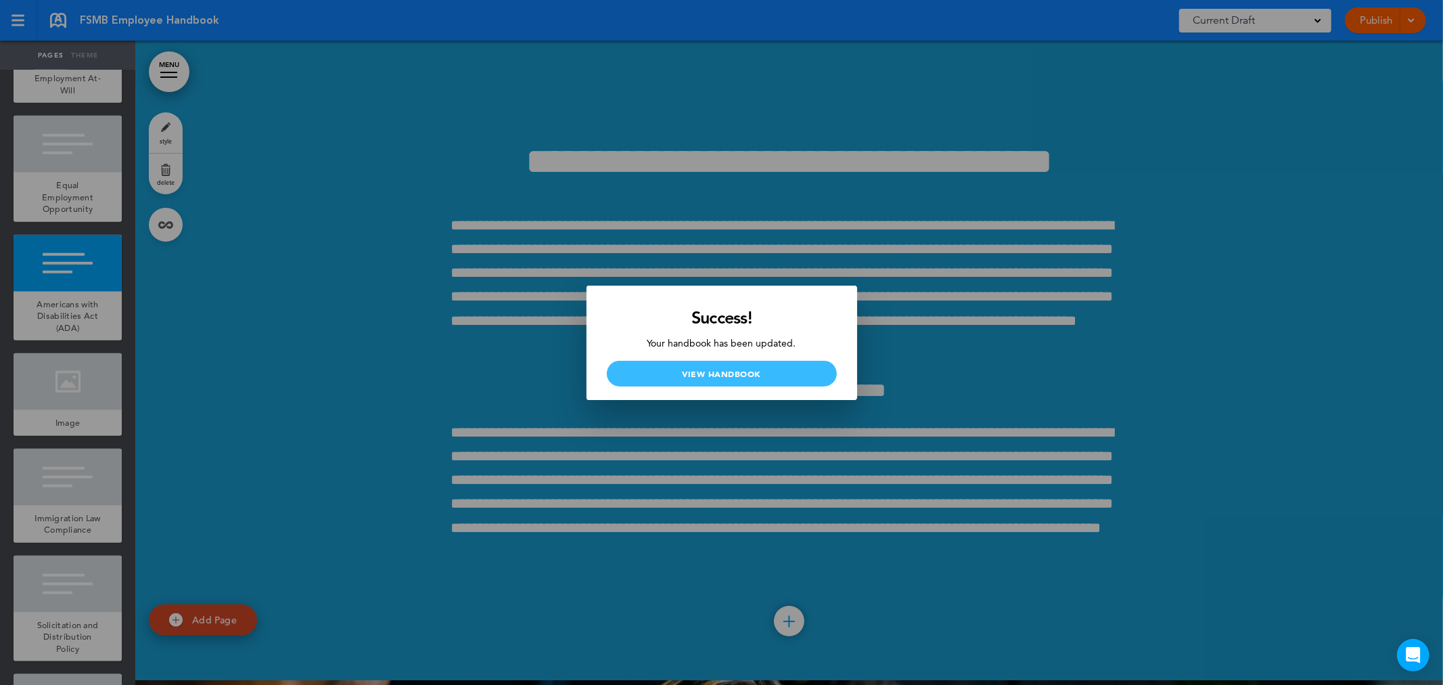
click at [709, 369] on link "View Handbook" at bounding box center [722, 374] width 230 height 26
